Goal: Task Accomplishment & Management: Manage account settings

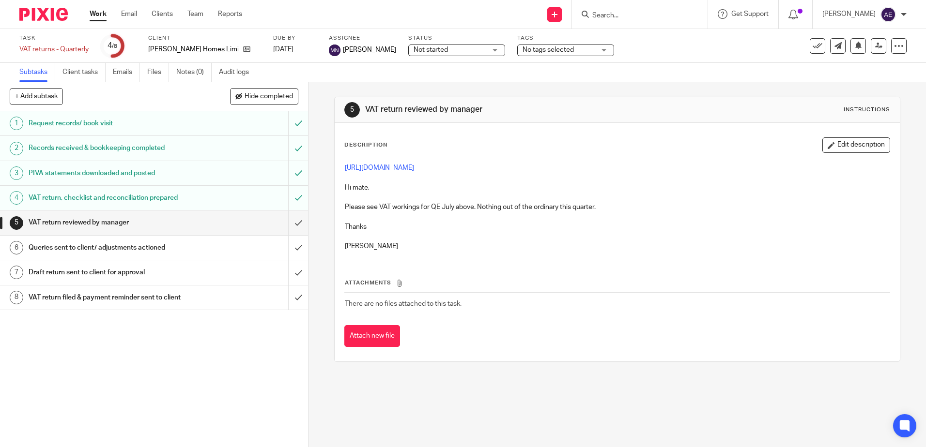
click at [648, 16] on input "Search" at bounding box center [634, 16] width 87 height 9
click at [810, 42] on button at bounding box center [817, 45] width 15 height 15
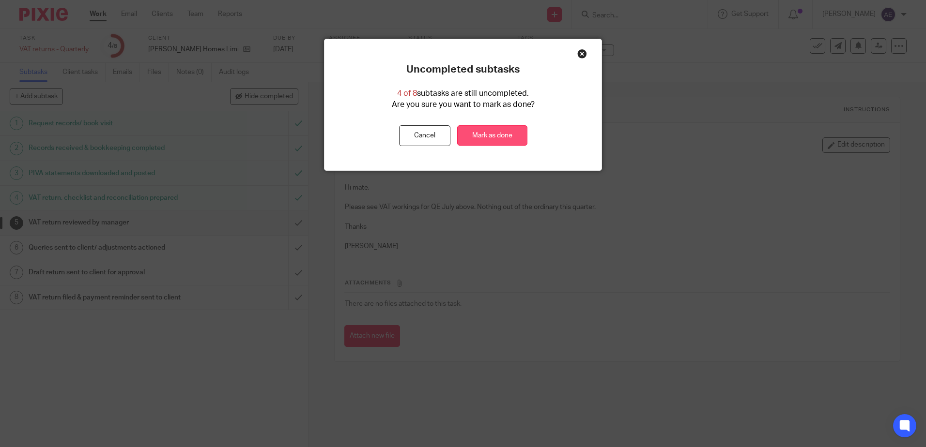
click at [492, 138] on link "Mark as done" at bounding box center [492, 135] width 70 height 21
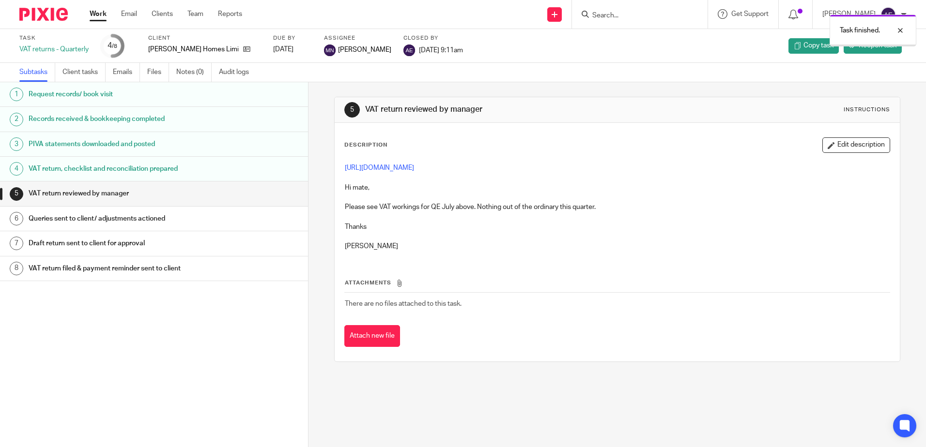
click at [620, 18] on div "Task finished." at bounding box center [689, 28] width 453 height 37
click at [611, 15] on div "Task finished." at bounding box center [689, 28] width 453 height 37
click at [902, 30] on div at bounding box center [893, 31] width 26 height 12
click at [623, 9] on form at bounding box center [642, 14] width 103 height 12
click at [619, 18] on input "Search" at bounding box center [634, 16] width 87 height 9
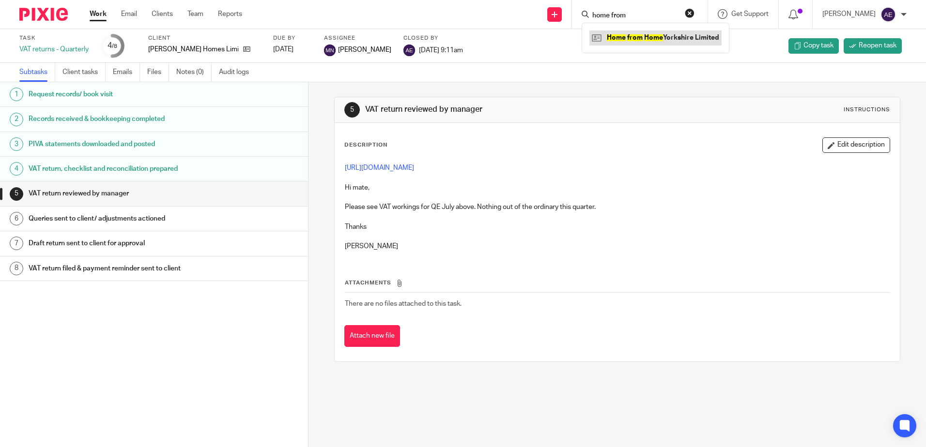
type input "home from"
click at [663, 37] on link at bounding box center [655, 38] width 132 height 15
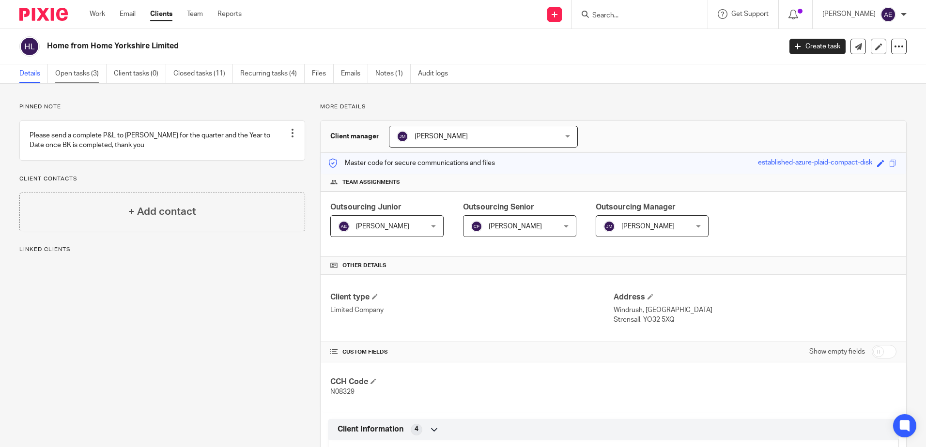
click at [78, 74] on link "Open tasks (3)" at bounding box center [80, 73] width 51 height 19
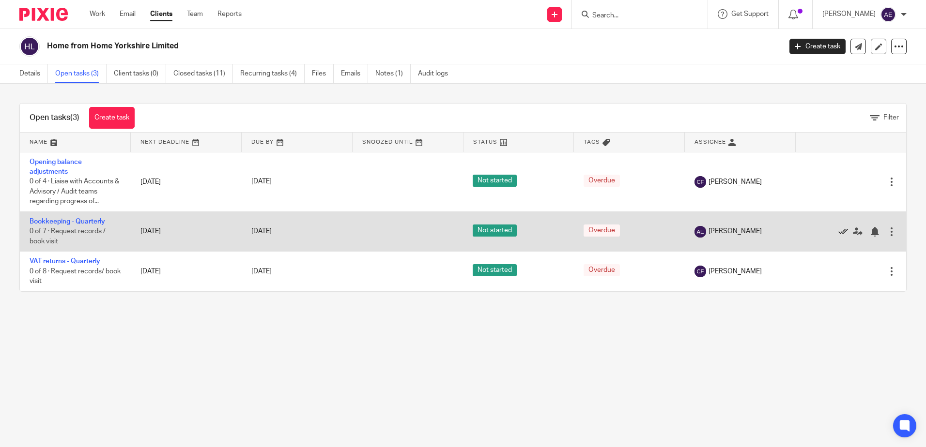
click at [838, 231] on icon at bounding box center [843, 232] width 10 height 10
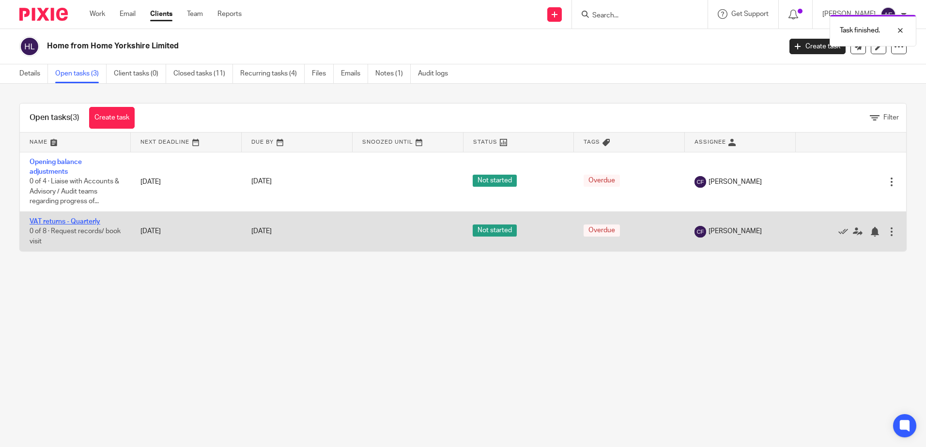
click at [92, 224] on link "VAT returns - Quarterly" at bounding box center [65, 221] width 71 height 7
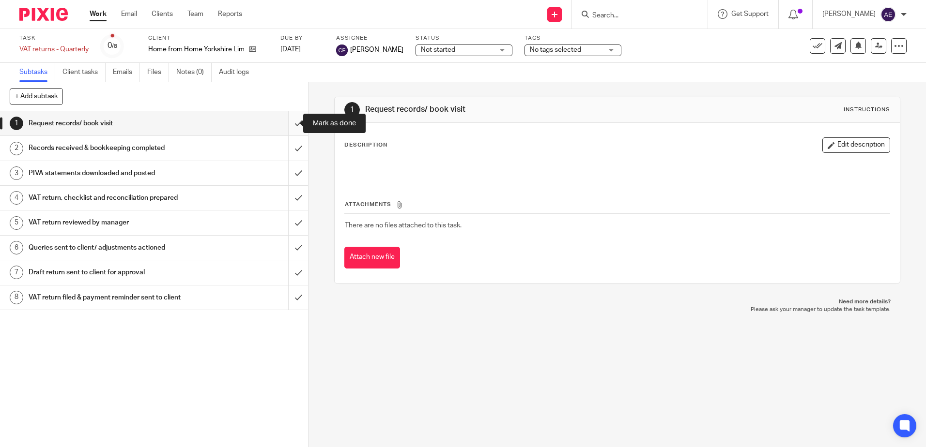
click at [291, 126] on input "submit" at bounding box center [154, 123] width 308 height 24
click at [291, 146] on input "submit" at bounding box center [154, 148] width 308 height 24
click at [288, 167] on input "submit" at bounding box center [154, 173] width 308 height 24
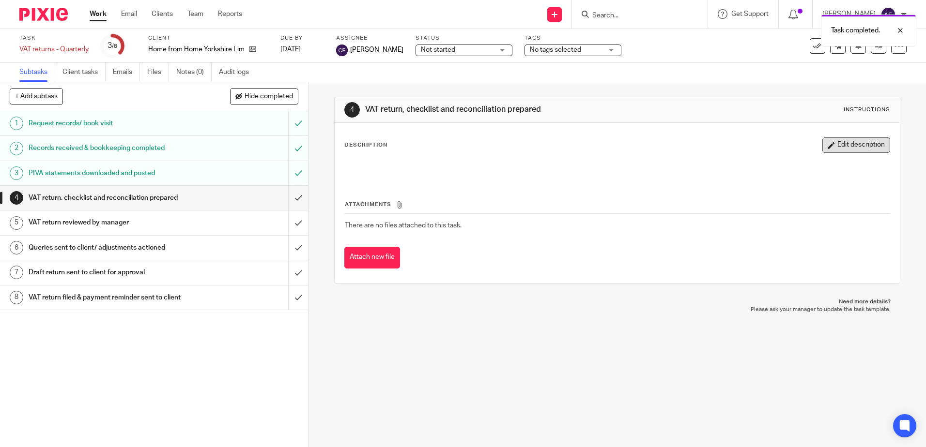
click at [823, 145] on button "Edit description" at bounding box center [856, 145] width 68 height 15
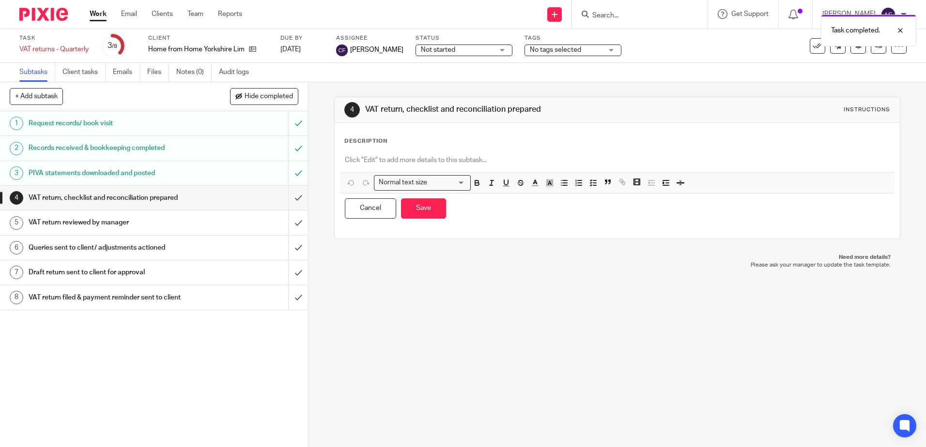
click at [446, 165] on p at bounding box center [617, 160] width 544 height 10
click at [437, 162] on p at bounding box center [617, 160] width 544 height 10
paste div
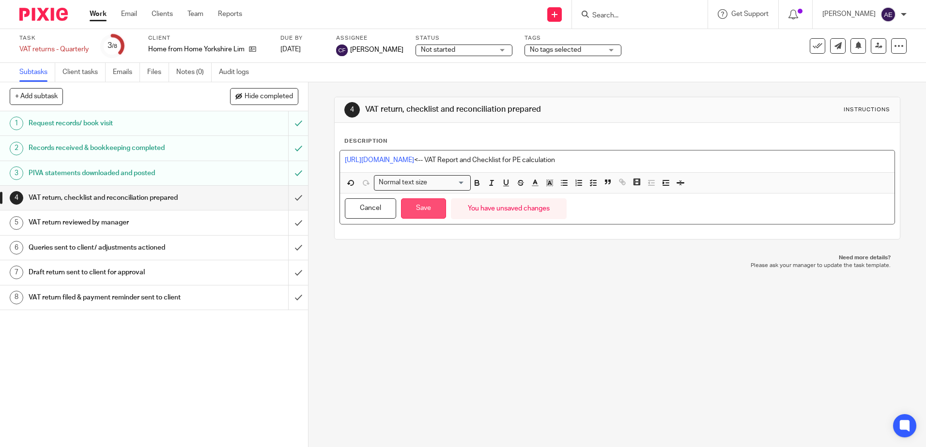
click at [421, 204] on button "Save" at bounding box center [423, 209] width 45 height 21
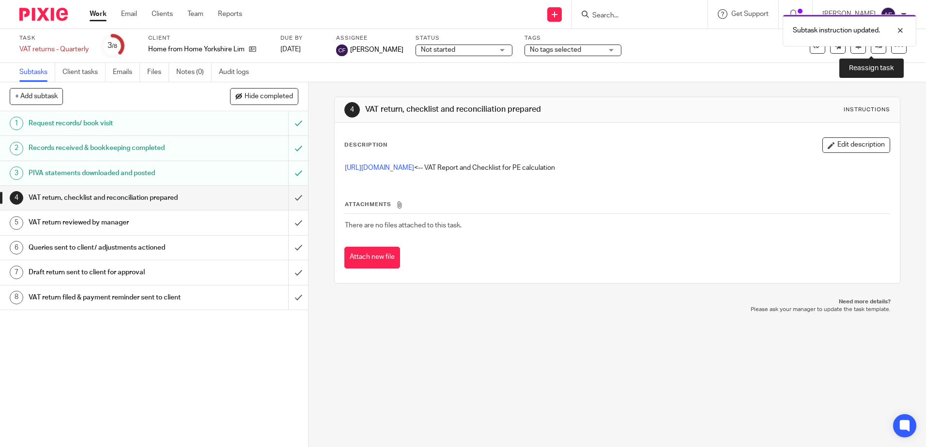
drag, startPoint x: 871, startPoint y: 46, endPoint x: 870, endPoint y: 68, distance: 21.8
click at [875, 46] on icon at bounding box center [878, 45] width 7 height 7
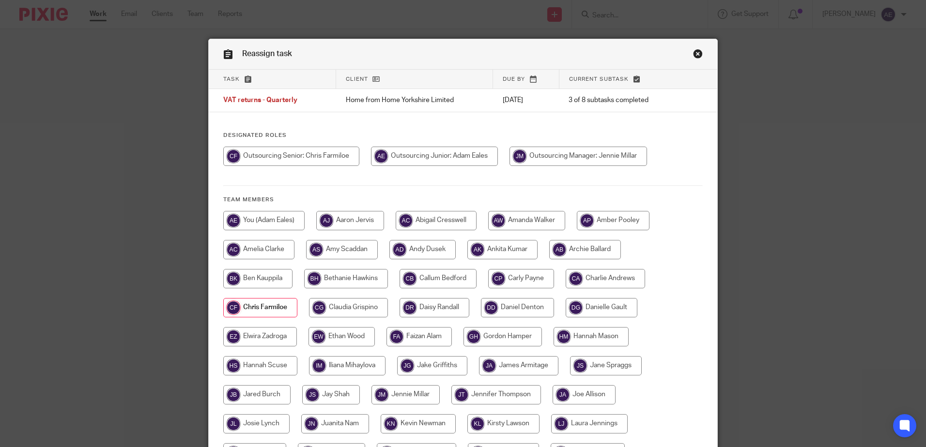
click at [292, 170] on div at bounding box center [462, 161] width 479 height 29
click at [294, 152] on input "radio" at bounding box center [291, 156] width 136 height 19
radio input "true"
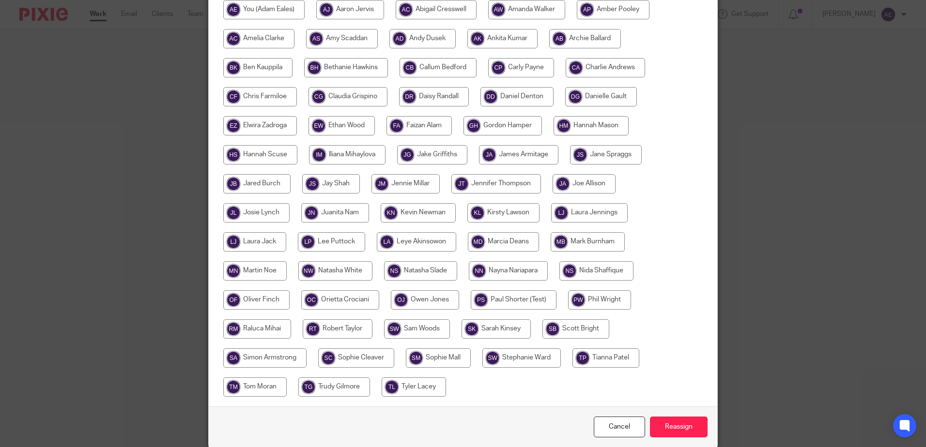
scroll to position [250, 0]
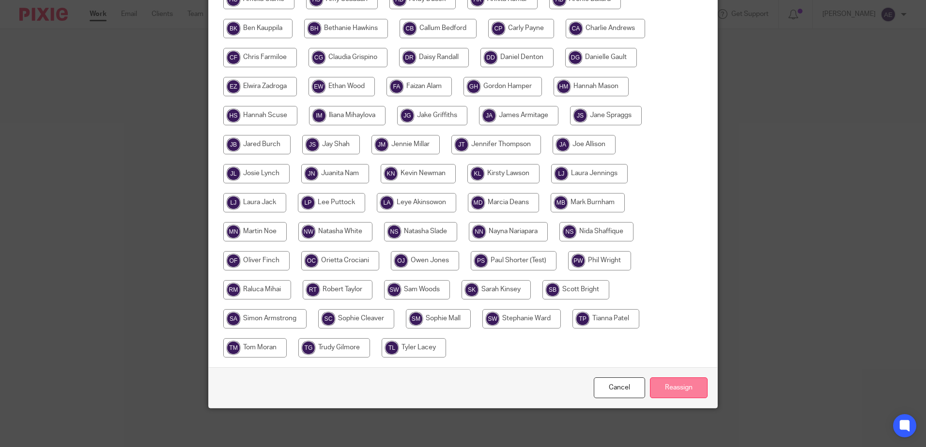
click at [657, 380] on input "Reassign" at bounding box center [679, 388] width 58 height 21
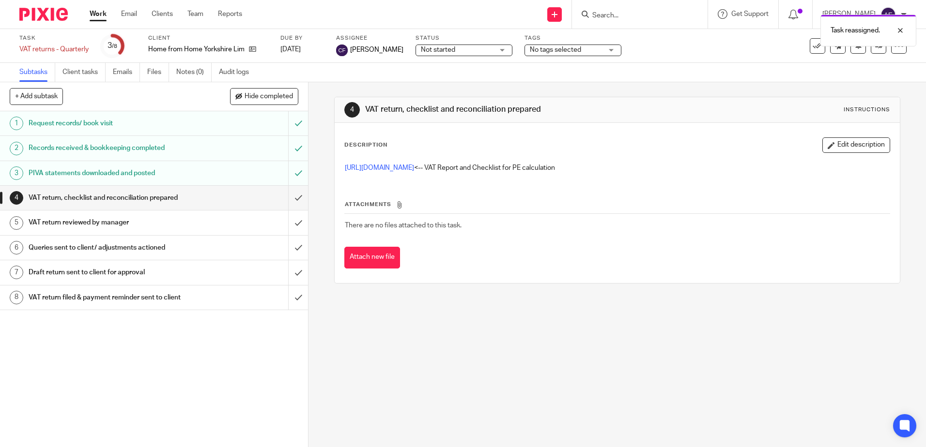
drag, startPoint x: 236, startPoint y: 358, endPoint x: 252, endPoint y: 348, distance: 19.2
click at [236, 359] on div "1 Request records/ book visit 2 Records received & bookkeeping completed 3 PIVA…" at bounding box center [154, 279] width 308 height 336
click at [549, 328] on div "4 VAT return, checklist and reconciliation prepared Instructions Description Ed…" at bounding box center [616, 264] width 617 height 365
